Goal: Task Accomplishment & Management: Manage account settings

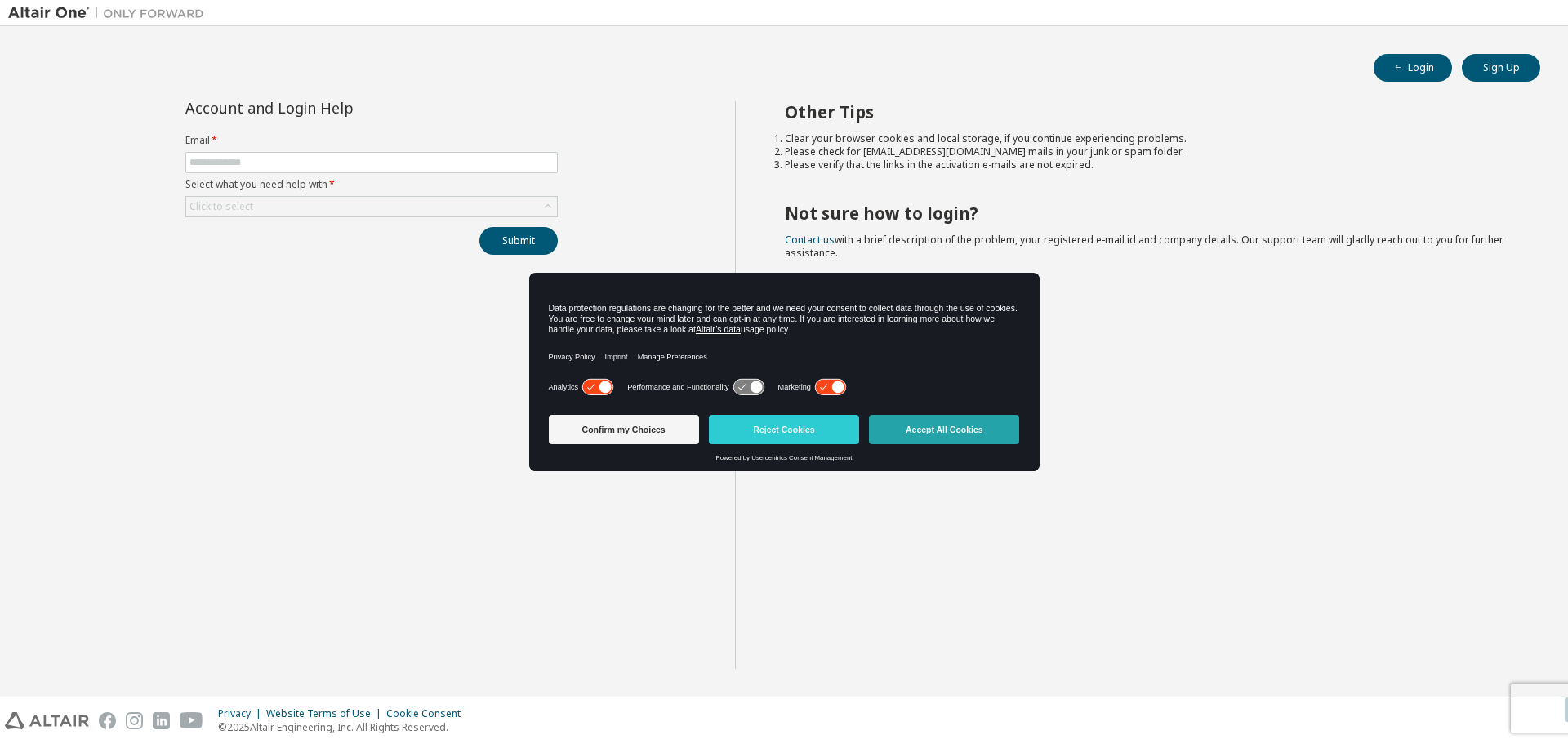
click at [909, 440] on button "Accept All Cookies" at bounding box center [944, 429] width 150 height 29
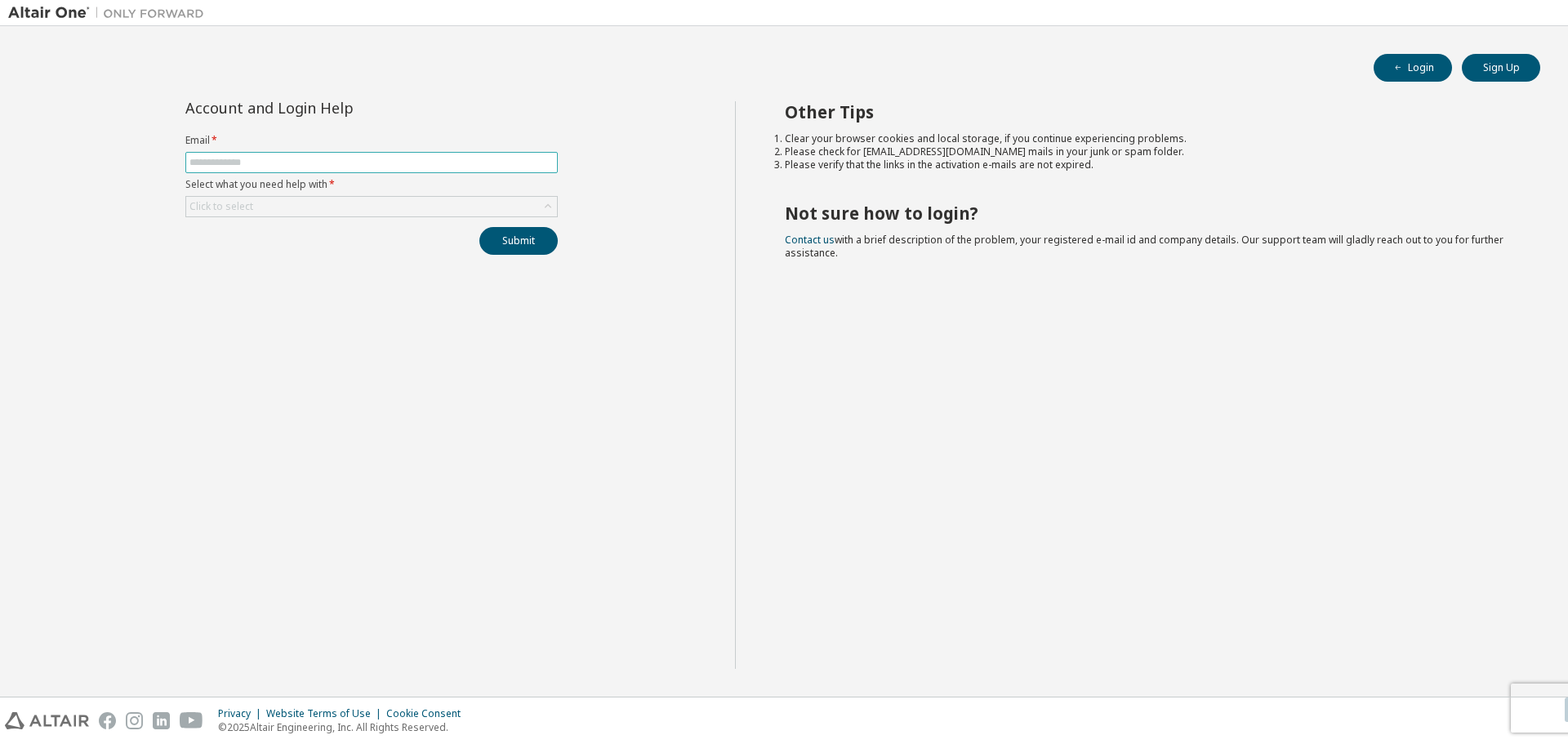
click at [250, 165] on input "text" at bounding box center [372, 163] width 364 height 13
type input "**********"
click at [300, 209] on div "Click to select" at bounding box center [371, 207] width 371 height 20
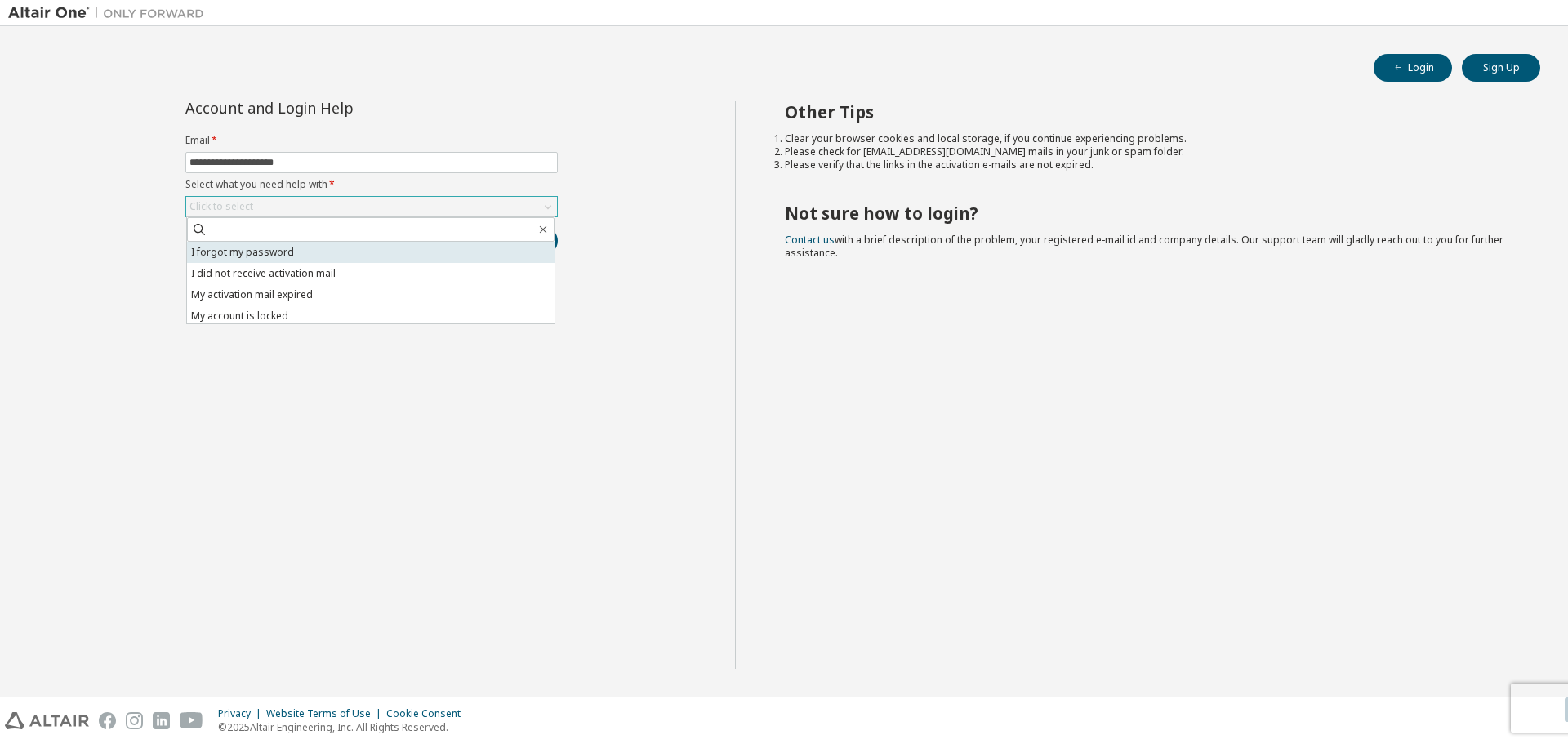
click at [303, 255] on li "I forgot my password" at bounding box center [370, 252] width 367 height 22
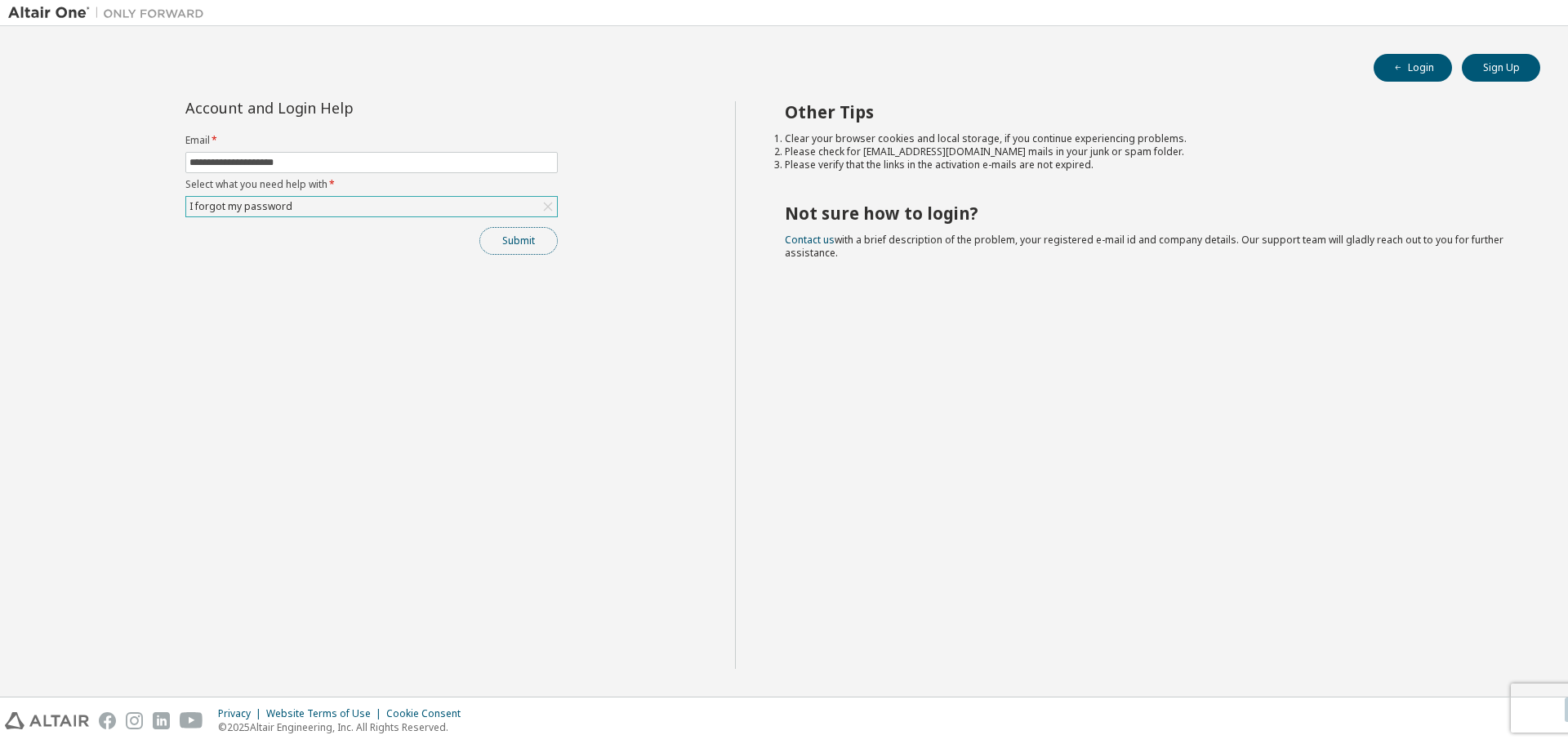
click at [492, 236] on button "Submit" at bounding box center [518, 241] width 78 height 28
click at [517, 241] on button "Submit" at bounding box center [518, 241] width 78 height 28
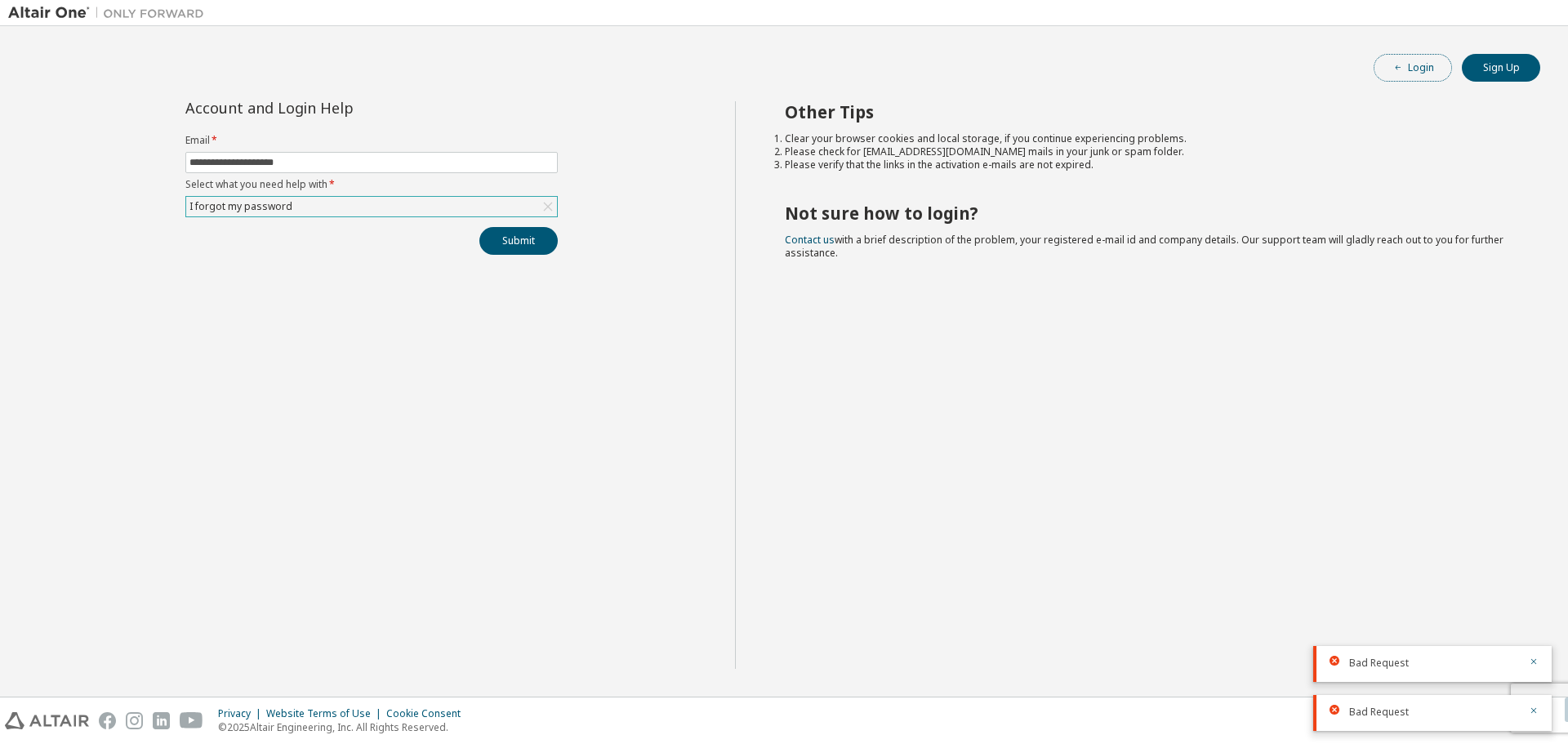
click at [1411, 72] on button "Login" at bounding box center [1412, 68] width 78 height 28
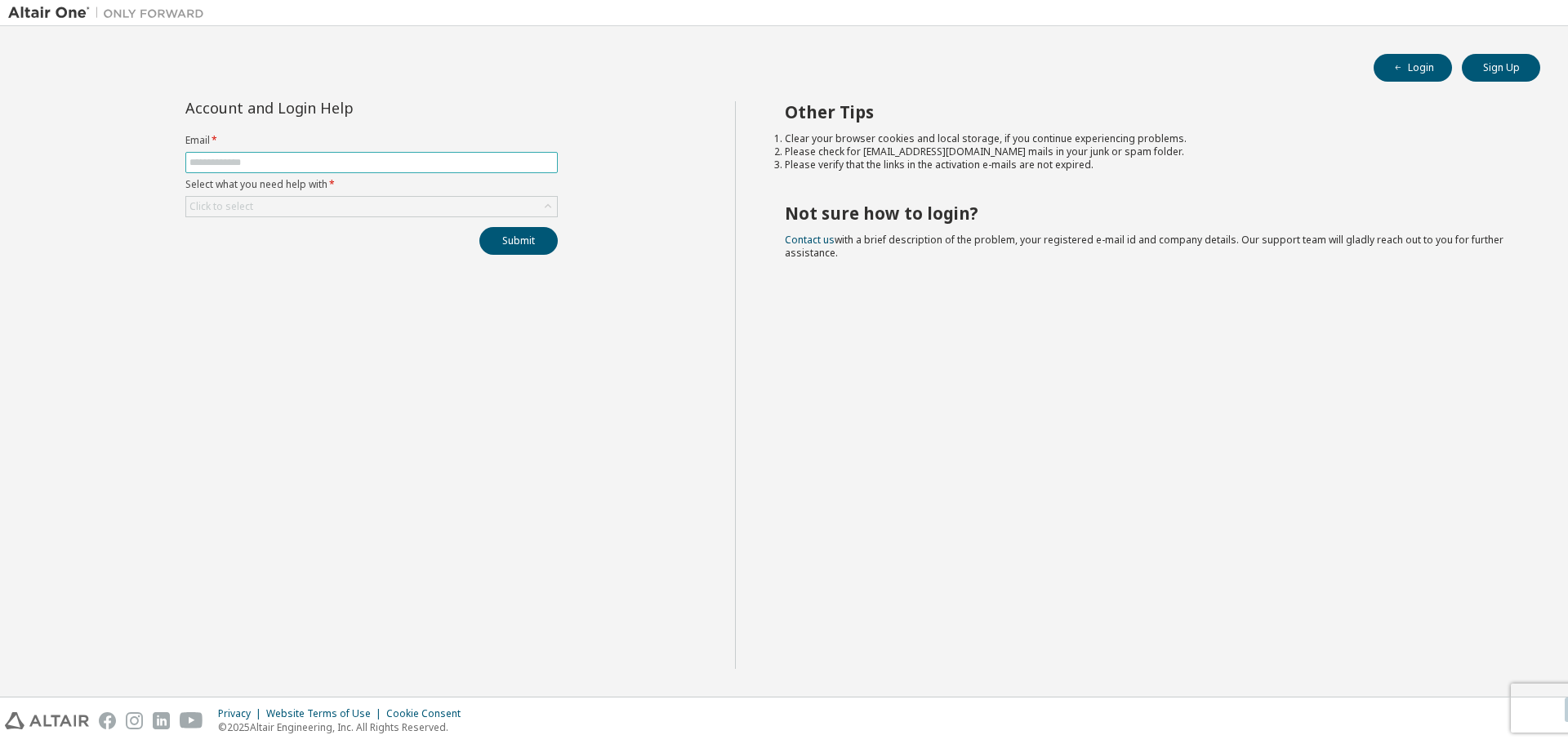
click at [396, 161] on input "text" at bounding box center [372, 163] width 364 height 13
type input "**********"
click at [391, 198] on div "Click to select" at bounding box center [371, 207] width 371 height 20
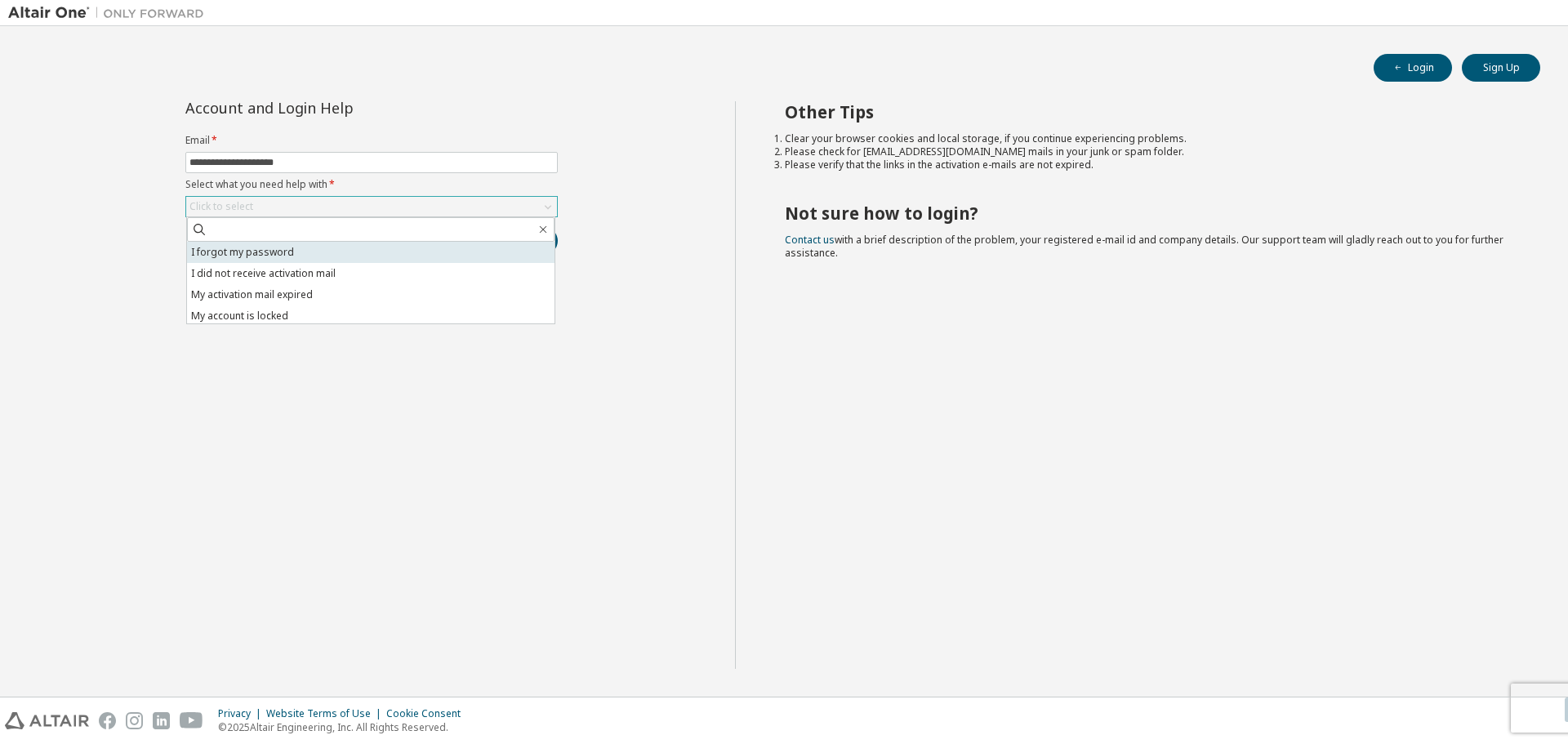
click at [362, 254] on li "I forgot my password" at bounding box center [370, 252] width 367 height 22
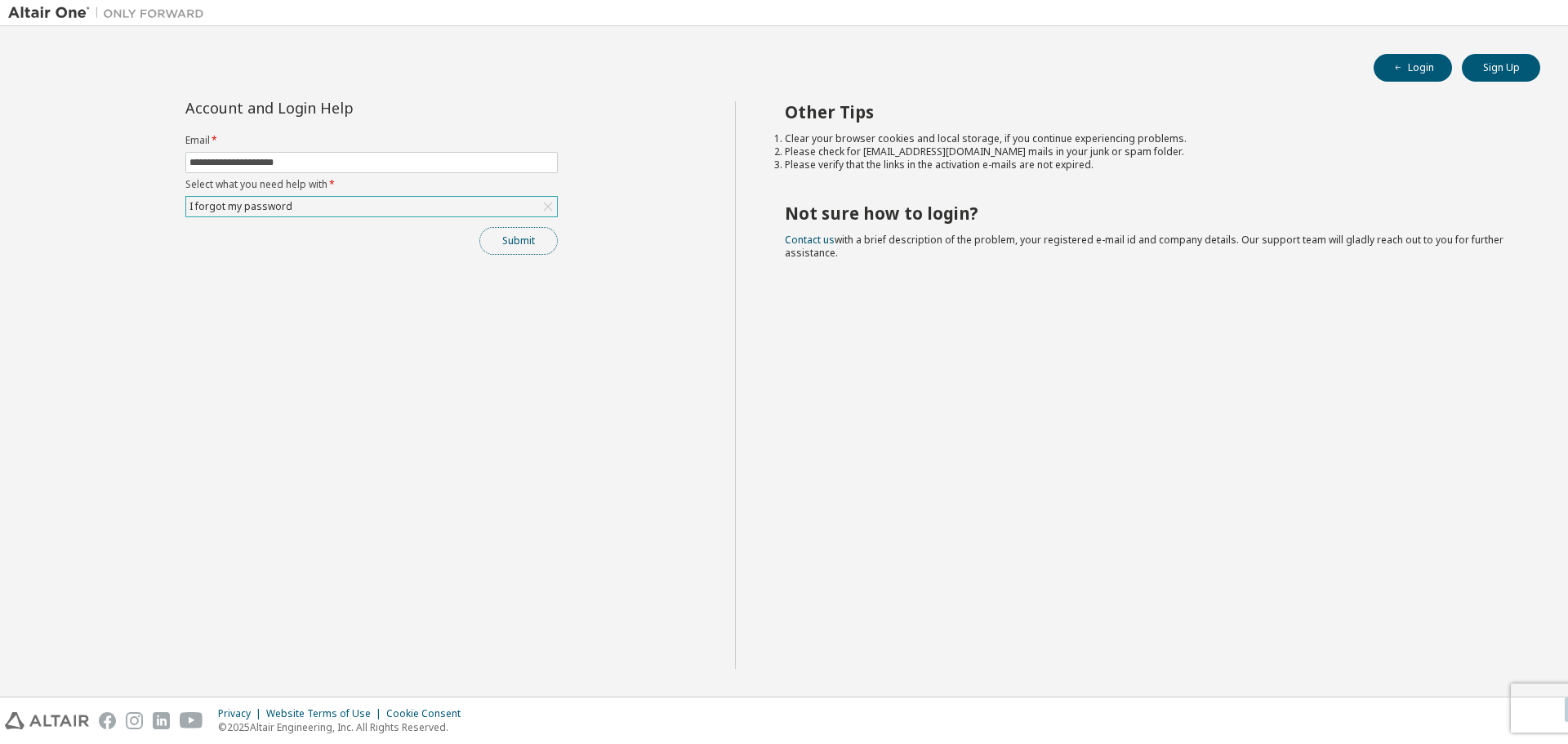
click at [496, 245] on button "Submit" at bounding box center [518, 241] width 78 height 28
click at [1535, 710] on icon "button" at bounding box center [1533, 710] width 9 height 9
click at [420, 207] on div "I forgot my password" at bounding box center [371, 207] width 371 height 20
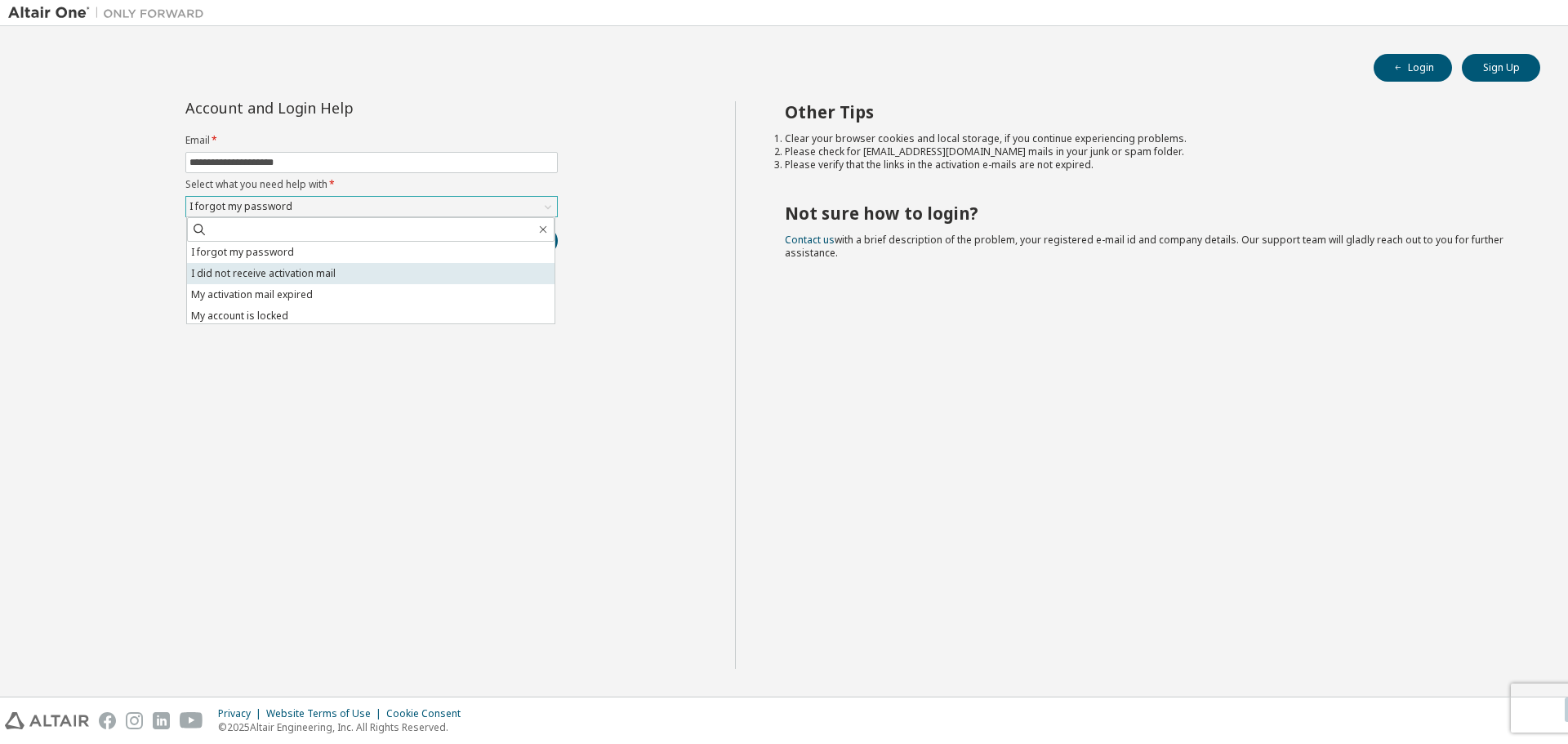
click at [422, 266] on li "I did not receive activation mail" at bounding box center [370, 273] width 367 height 22
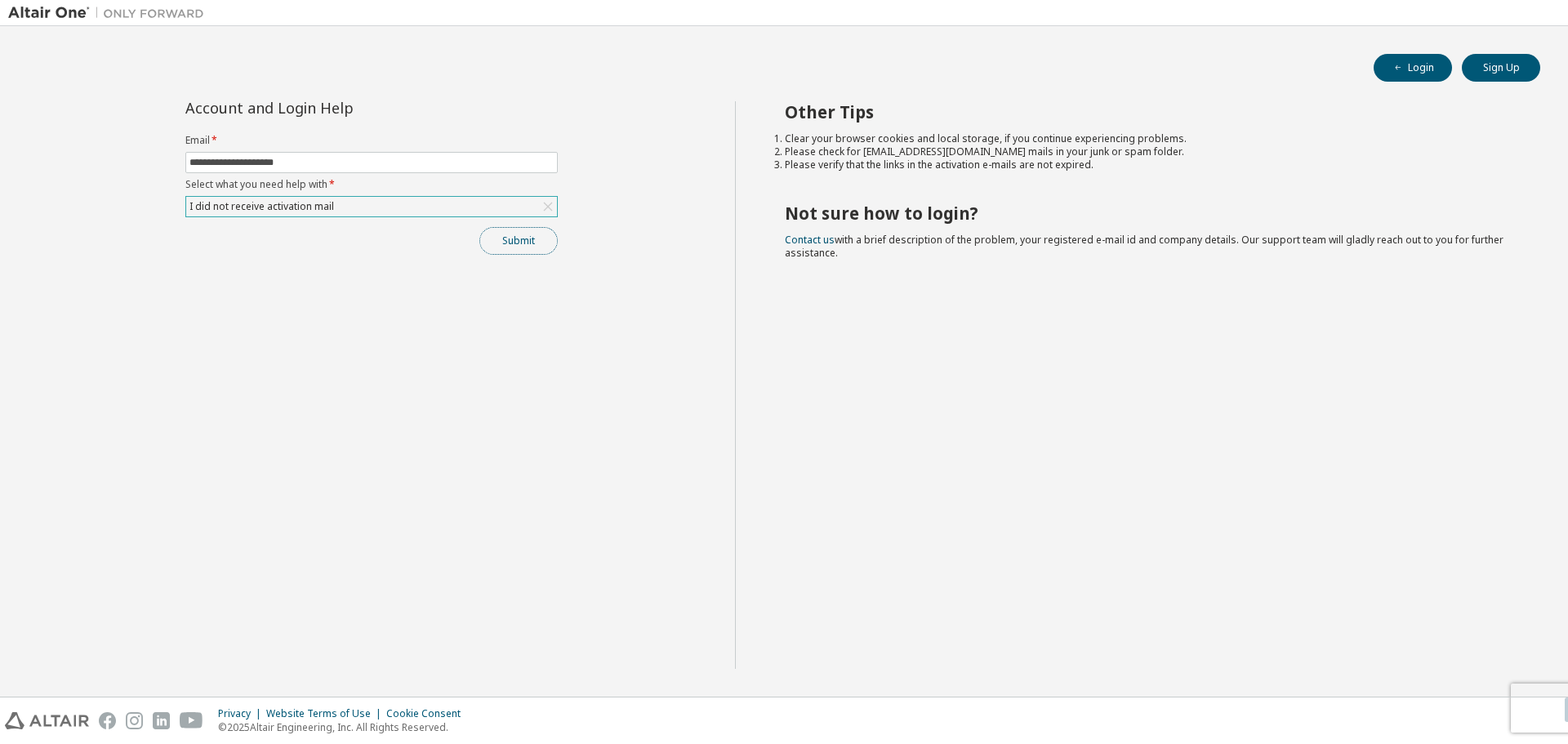
click at [501, 249] on button "Submit" at bounding box center [518, 241] width 78 height 28
click at [1531, 709] on icon "button" at bounding box center [1533, 710] width 9 height 9
click at [1528, 710] on div "Privacy Website Terms of Use Cookie Consent © 2025 Altair Engineering, Inc. All…" at bounding box center [784, 721] width 1568 height 47
click at [414, 714] on div "Cookie Consent" at bounding box center [428, 714] width 85 height 13
click at [455, 216] on div "I did not receive activation mail" at bounding box center [371, 207] width 371 height 20
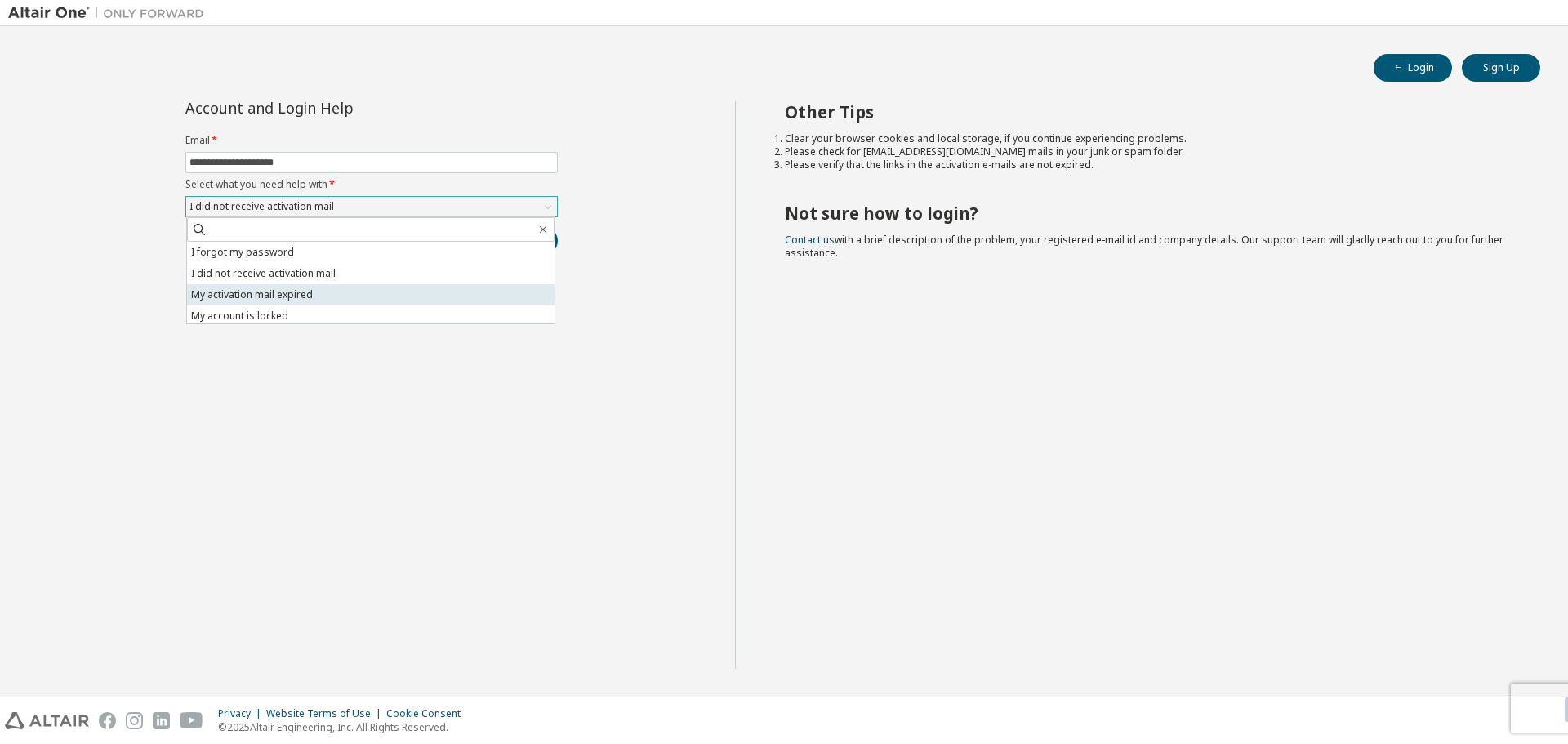
click at [424, 287] on li "My activation mail expired" at bounding box center [370, 295] width 367 height 22
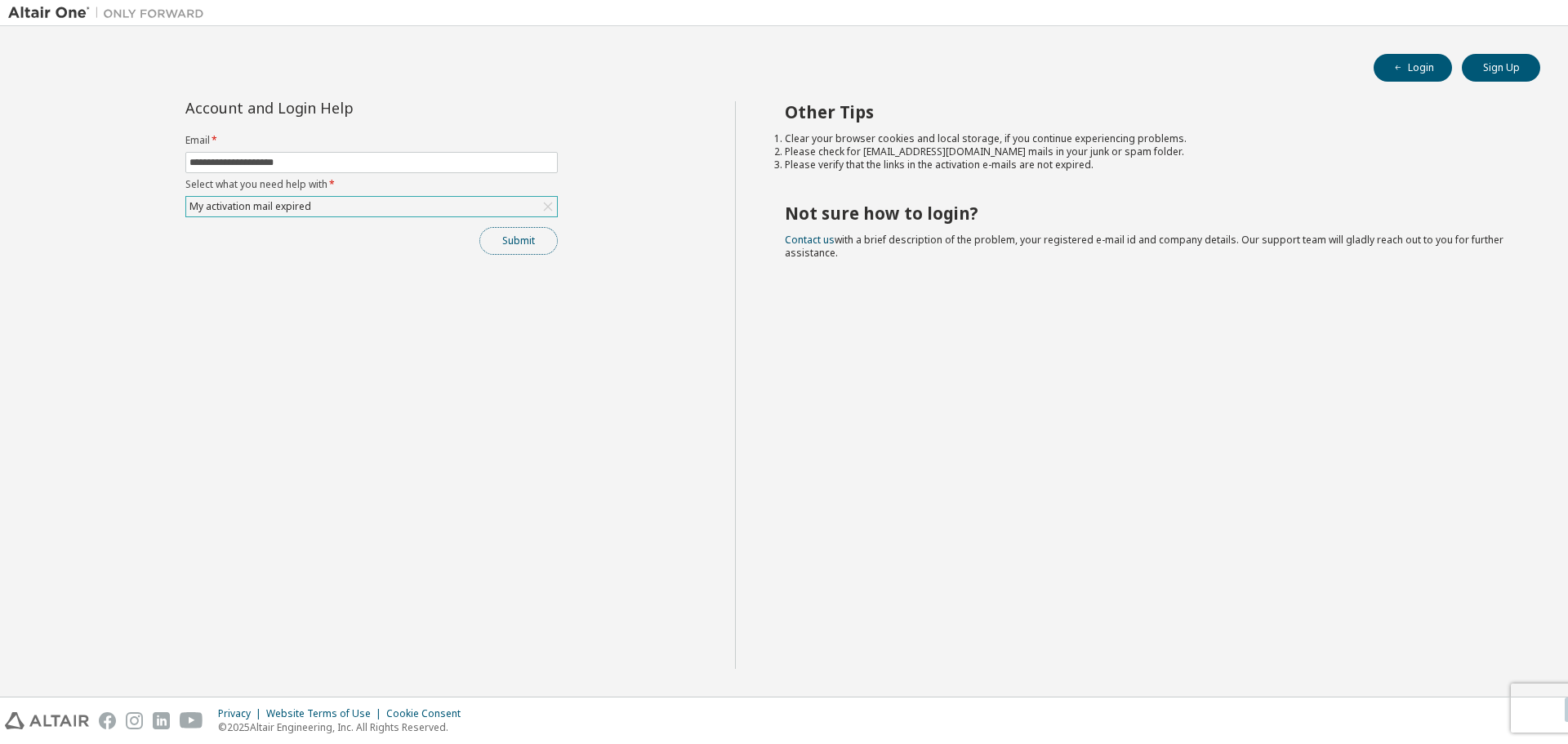
click at [505, 240] on button "Submit" at bounding box center [518, 241] width 78 height 28
click at [1535, 709] on icon "button" at bounding box center [1534, 711] width 6 height 6
